Goal: Information Seeking & Learning: Learn about a topic

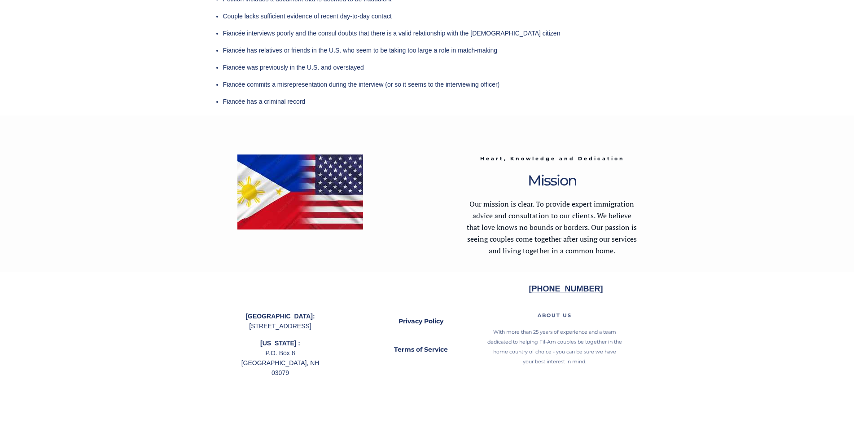
scroll to position [2354, 0]
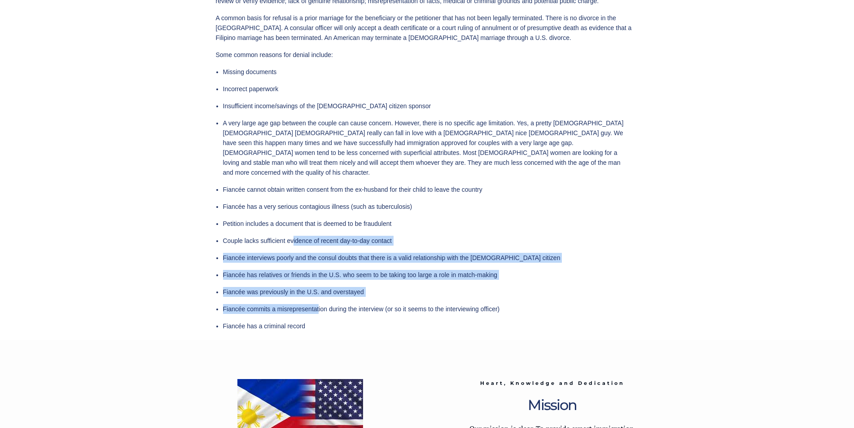
drag, startPoint x: 299, startPoint y: 252, endPoint x: 351, endPoint y: 323, distance: 88.0
click at [329, 304] on ul "Missing documents Incorrect paperwork Insufficient income/savings of the [DEMOG…" at bounding box center [426, 199] width 407 height 264
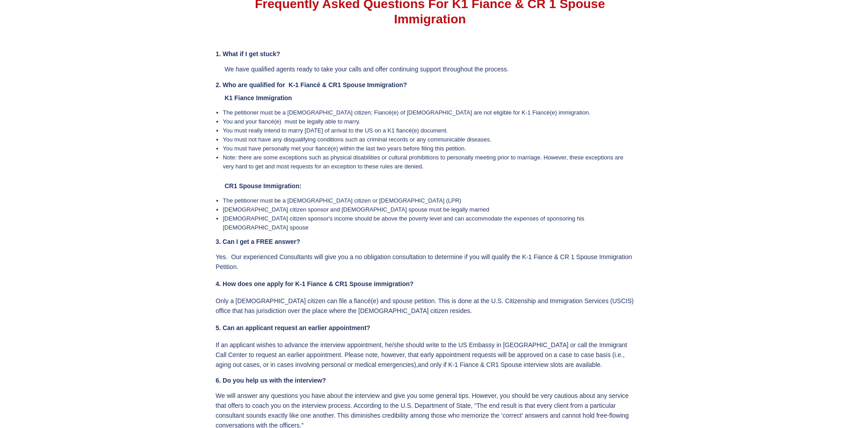
scroll to position [1905, 0]
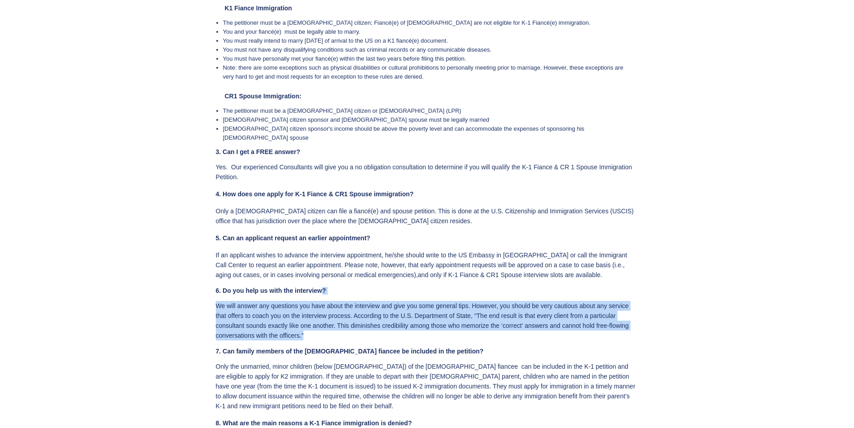
drag, startPoint x: 324, startPoint y: 286, endPoint x: 340, endPoint y: 325, distance: 43.1
click at [337, 324] on div "1. What if I get stuck? We have qualified agents ready to take your calls and o…" at bounding box center [426, 373] width 421 height 826
click at [343, 327] on p "We will answer any questions you have about the interview and give you some gen…" at bounding box center [426, 321] width 421 height 40
click at [389, 312] on p "We will answer any questions you have about the interview and give you some gen…" at bounding box center [426, 321] width 421 height 40
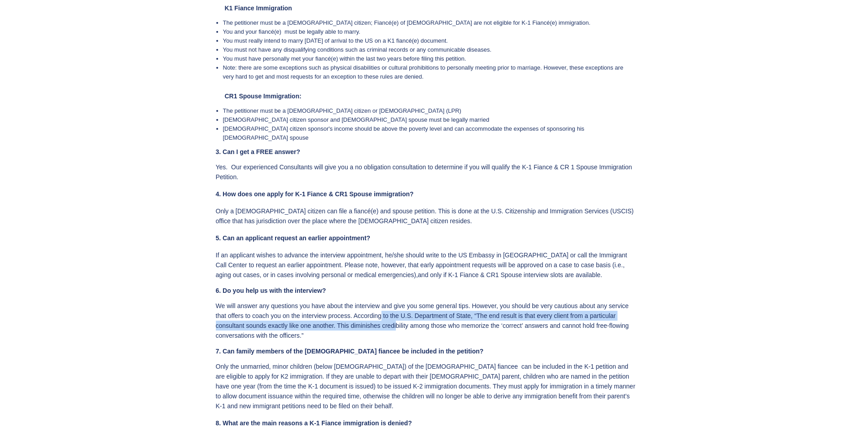
drag, startPoint x: 386, startPoint y: 309, endPoint x: 396, endPoint y: 321, distance: 16.2
click at [396, 321] on p "We will answer any questions you have about the interview and give you some gen…" at bounding box center [426, 321] width 421 height 40
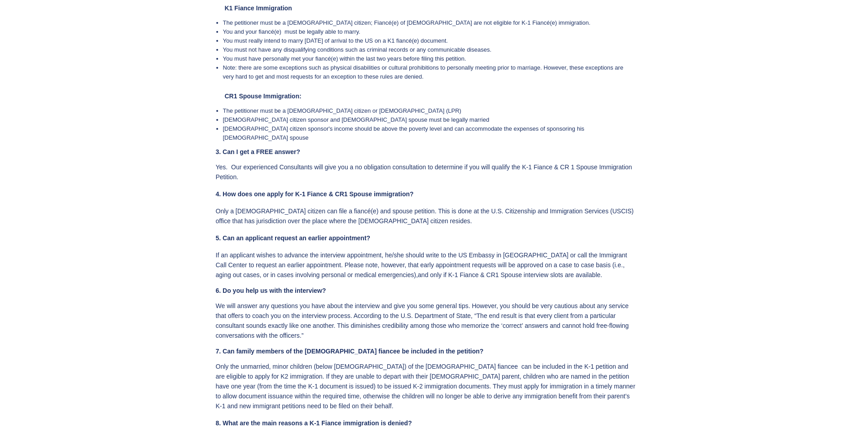
click at [429, 333] on div "1. What if I get stuck? We have qualified agents ready to take your calls and o…" at bounding box center [426, 373] width 421 height 826
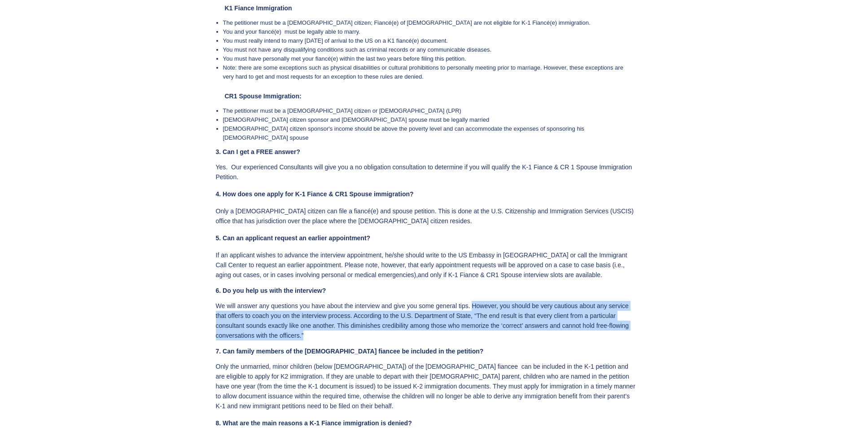
drag, startPoint x: 483, startPoint y: 322, endPoint x: 489, endPoint y: 328, distance: 8.3
click at [486, 325] on div "1. What if I get stuck? We have qualified agents ready to take your calls and o…" at bounding box center [426, 373] width 421 height 826
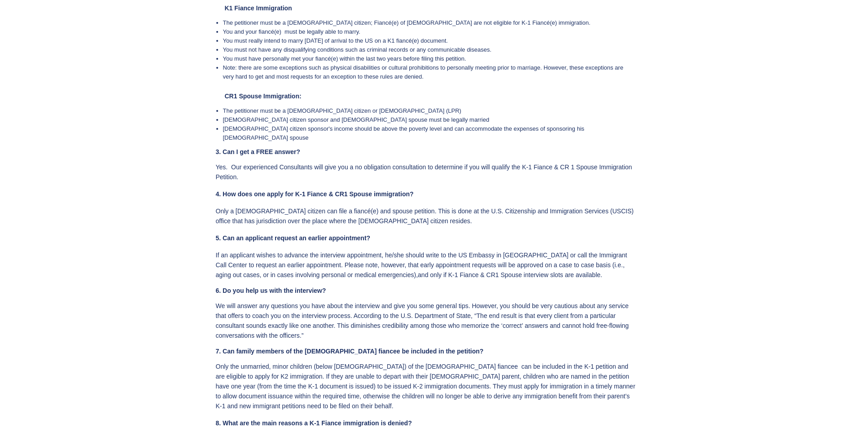
click at [507, 347] on h4 "7. Can family members of the [DEMOGRAPHIC_DATA] fiancee be included in the peti…" at bounding box center [426, 351] width 421 height 8
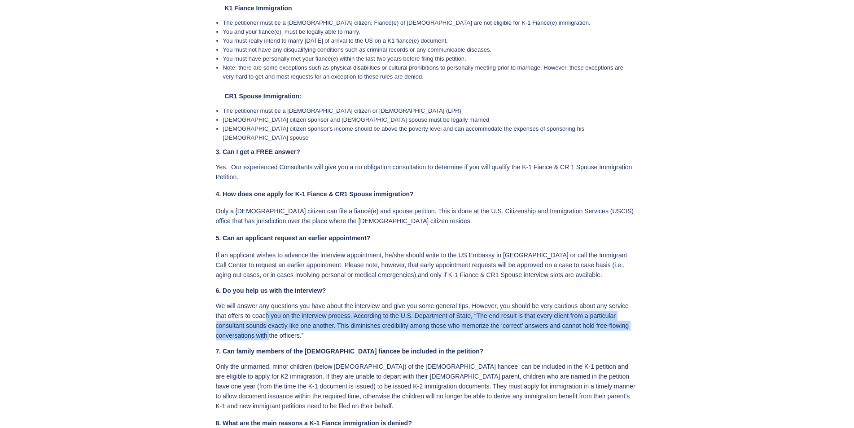
click at [269, 323] on p "We will answer any questions you have about the interview and give you some gen…" at bounding box center [426, 321] width 421 height 40
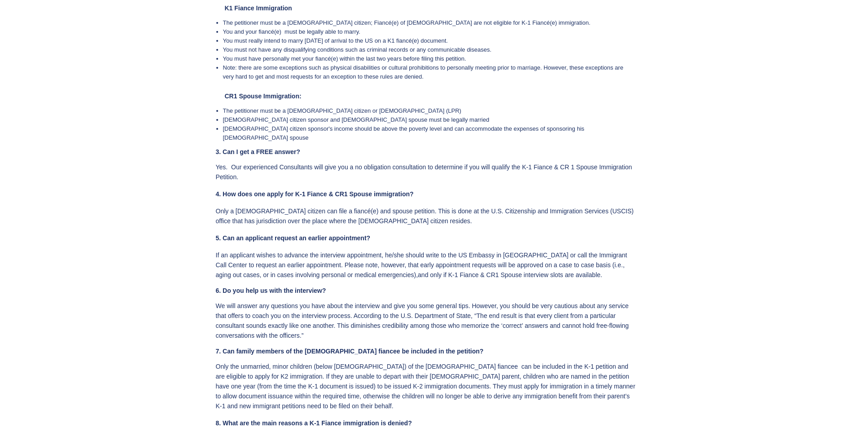
click at [294, 332] on div "1. What if I get stuck? We have qualified agents ready to take your calls and o…" at bounding box center [426, 373] width 421 height 826
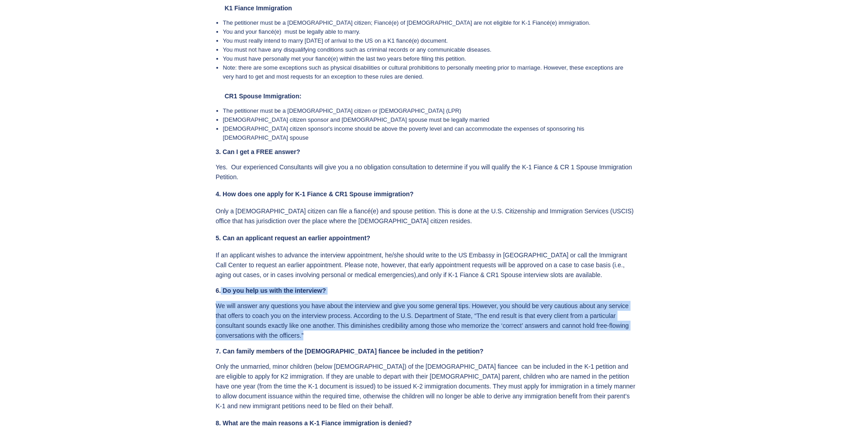
drag, startPoint x: 304, startPoint y: 329, endPoint x: 222, endPoint y: 281, distance: 95.3
click at [222, 281] on div "1. What if I get stuck? We have qualified agents ready to take your calls and o…" at bounding box center [426, 373] width 421 height 826
click at [284, 312] on p "We will answer any questions you have about the interview and give you some gen…" at bounding box center [426, 321] width 421 height 40
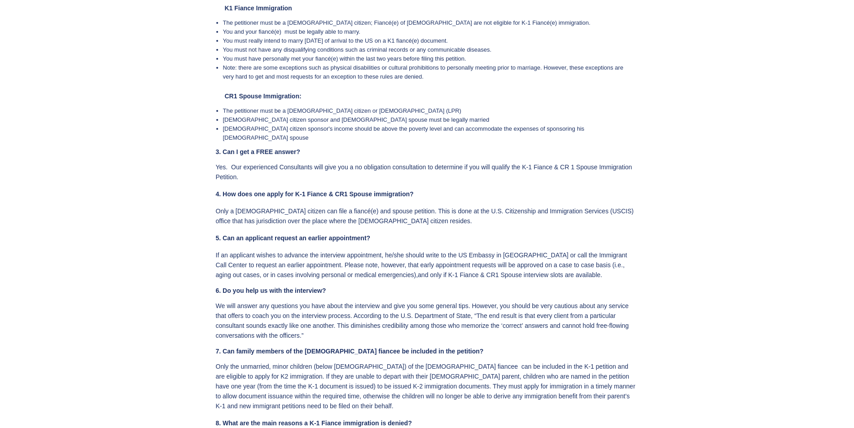
scroll to position [1995, 0]
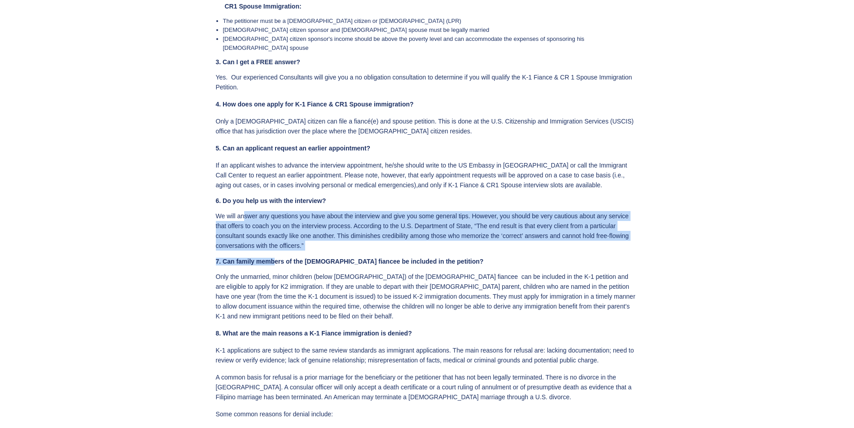
drag, startPoint x: 244, startPoint y: 215, endPoint x: 330, endPoint y: 269, distance: 102.5
click at [277, 245] on div "1. What if I get stuck? We have qualified agents ready to take your calls and o…" at bounding box center [426, 284] width 421 height 826
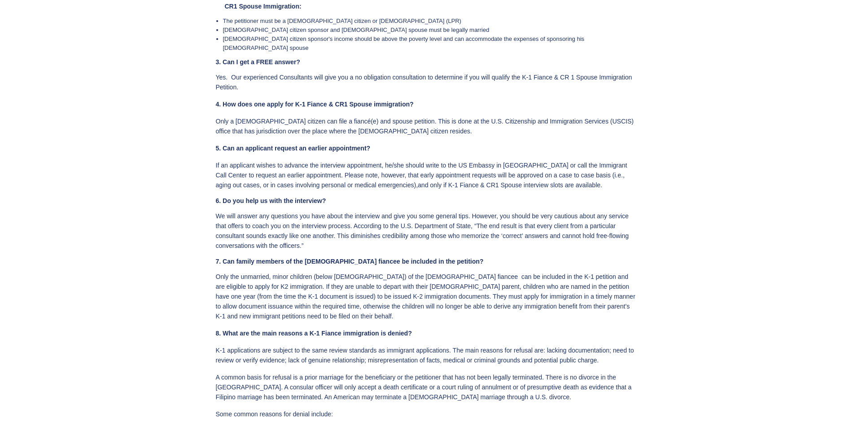
click at [331, 272] on p "Only the unmarried, minor children (below [DEMOGRAPHIC_DATA]) of the [DEMOGRAPH…" at bounding box center [426, 296] width 421 height 49
click at [330, 258] on h4 "7. Can family members of the [DEMOGRAPHIC_DATA] fiancee be included in the peti…" at bounding box center [426, 262] width 421 height 8
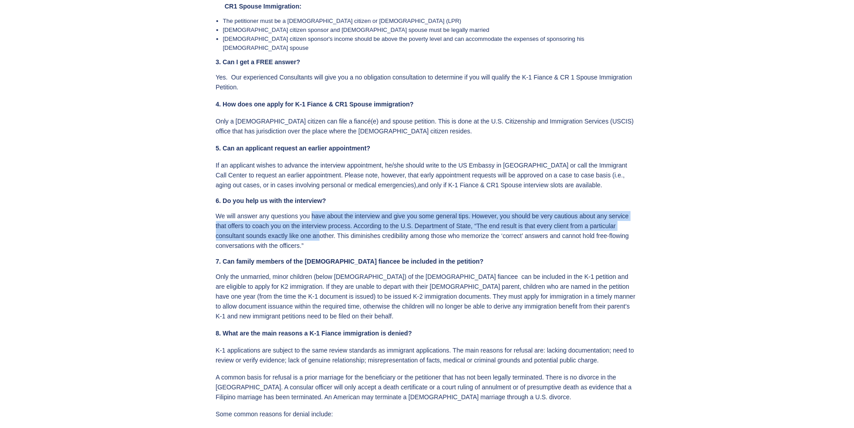
drag, startPoint x: 317, startPoint y: 224, endPoint x: 334, endPoint y: 237, distance: 22.1
click at [324, 233] on p "We will answer any questions you have about the interview and give you some gen…" at bounding box center [426, 231] width 421 height 40
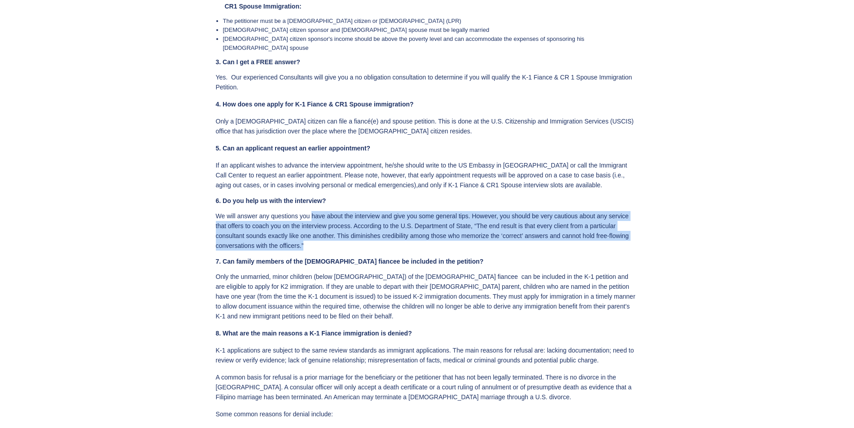
click at [335, 238] on p "We will answer any questions you have about the interview and give you some gen…" at bounding box center [426, 231] width 421 height 40
drag, startPoint x: 474, startPoint y: 238, endPoint x: 499, endPoint y: 252, distance: 28.6
click at [479, 245] on div "1. What if I get stuck? We have qualified agents ready to take your calls and o…" at bounding box center [426, 284] width 421 height 826
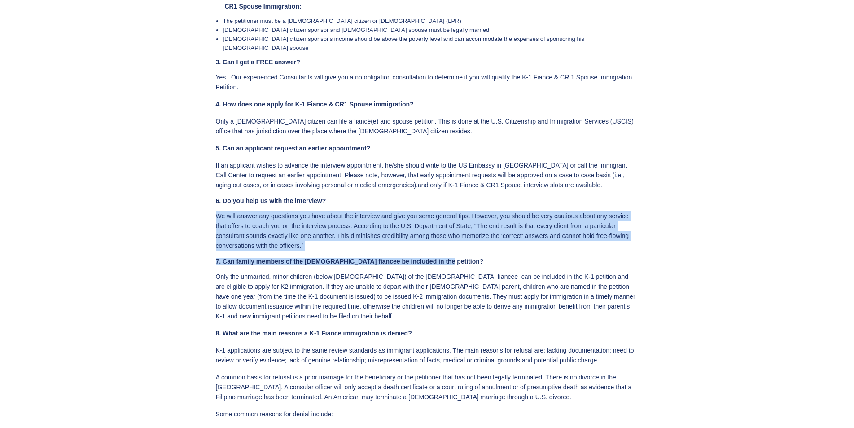
click at [500, 258] on h4 "7. Can family members of the [DEMOGRAPHIC_DATA] fiancee be included in the peti…" at bounding box center [426, 262] width 421 height 8
drag, startPoint x: 226, startPoint y: 209, endPoint x: 293, endPoint y: 249, distance: 77.9
click at [270, 240] on p "We will answer any questions you have about the interview and give you some gen…" at bounding box center [426, 231] width 421 height 40
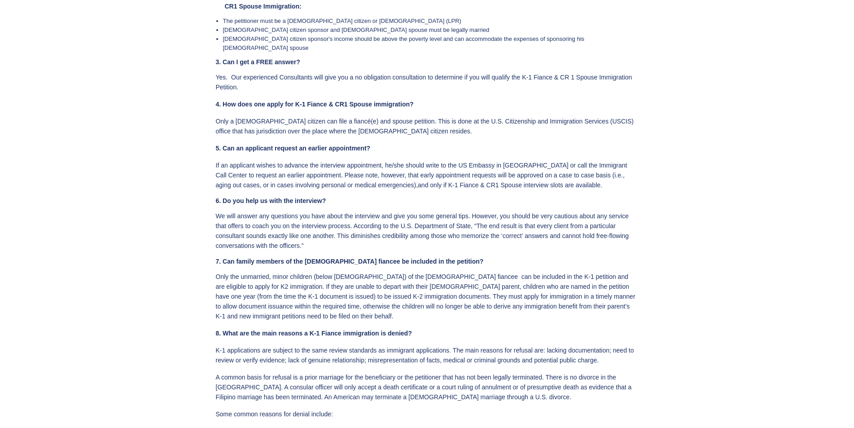
click at [306, 258] on h4 "7. Can family members of the [DEMOGRAPHIC_DATA] fiancee be included in the peti…" at bounding box center [426, 262] width 421 height 8
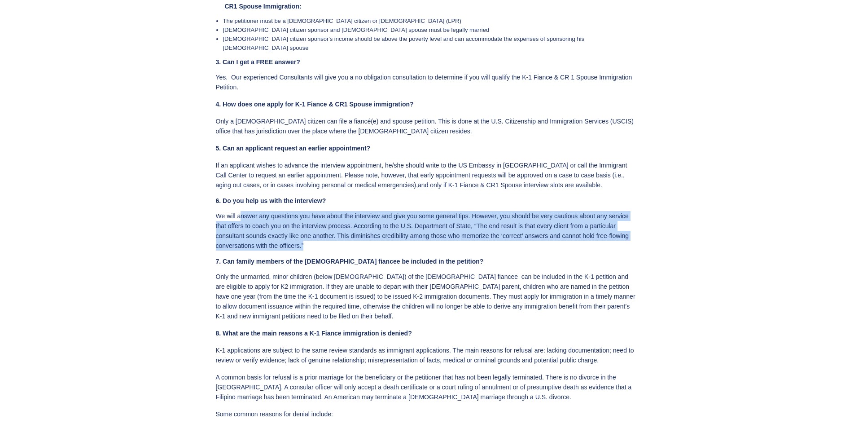
drag, startPoint x: 314, startPoint y: 238, endPoint x: 240, endPoint y: 205, distance: 81.0
click at [240, 211] on p "We will answer any questions you have about the interview and give you some gen…" at bounding box center [426, 231] width 421 height 40
click at [286, 223] on p "We will answer any questions you have about the interview and give you some gen…" at bounding box center [426, 231] width 421 height 40
drag, startPoint x: 218, startPoint y: 208, endPoint x: 304, endPoint y: 236, distance: 90.4
click at [304, 236] on p "We will answer any questions you have about the interview and give you some gen…" at bounding box center [426, 231] width 421 height 40
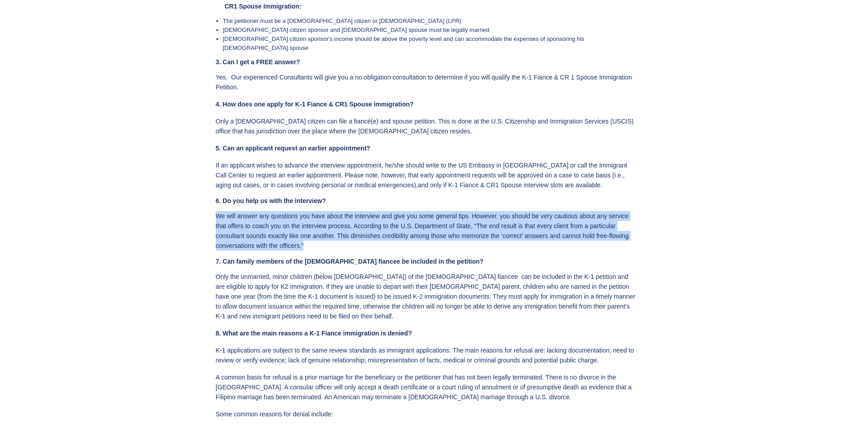
click at [314, 236] on p "We will answer any questions you have about the interview and give you some gen…" at bounding box center [426, 231] width 421 height 40
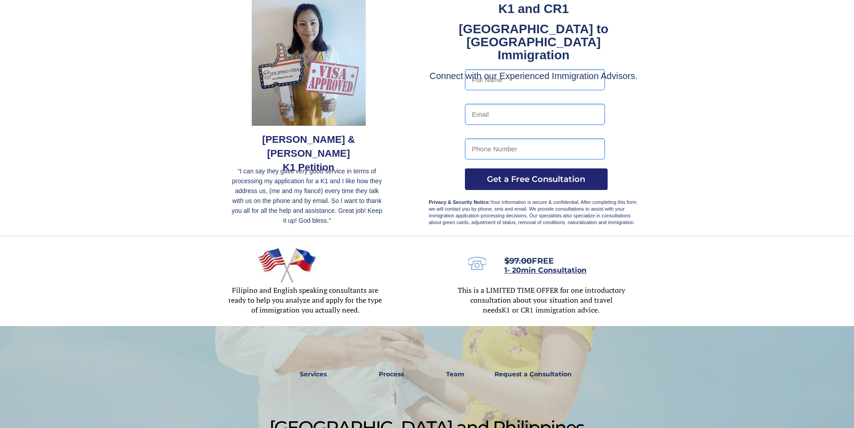
scroll to position [0, 0]
